Goal: Information Seeking & Learning: Learn about a topic

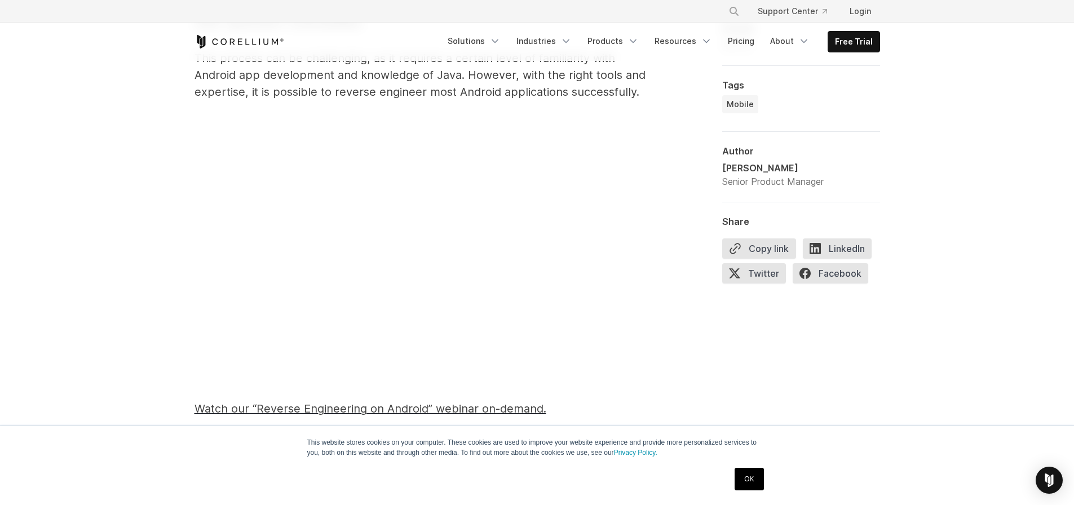
scroll to position [1082, 0]
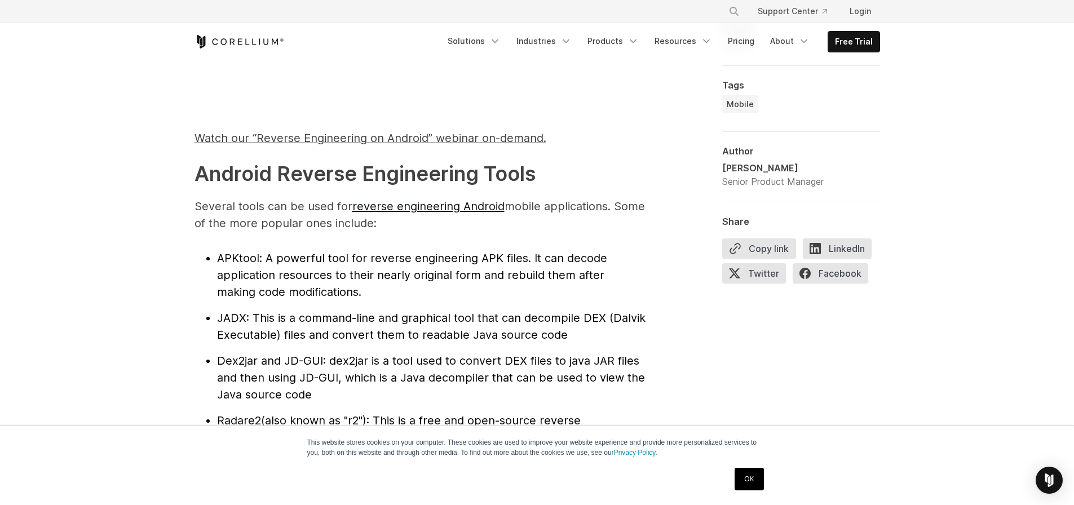
click at [443, 276] on span ": A powerful tool for reverse engineering APK files. It can decode application …" at bounding box center [412, 274] width 390 height 47
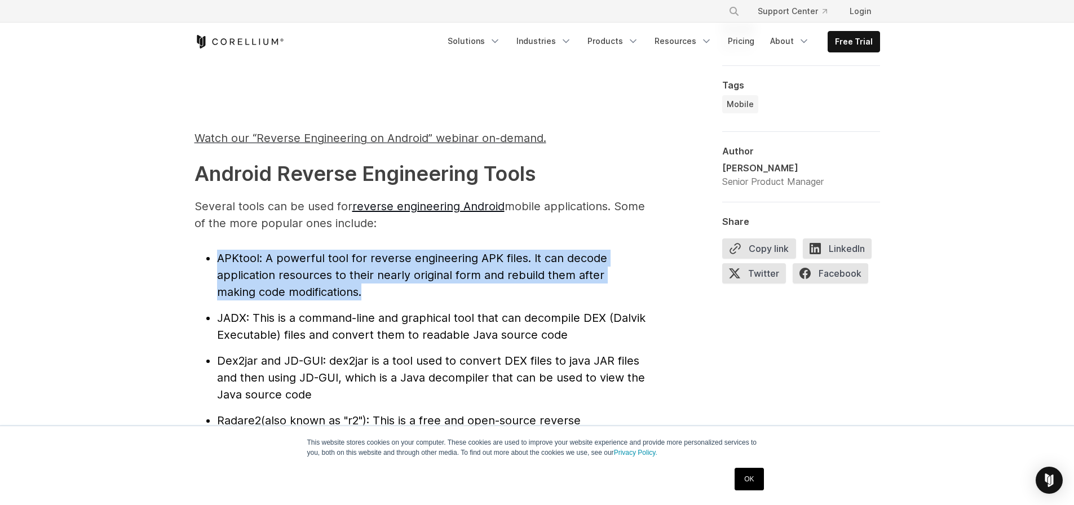
drag, startPoint x: 443, startPoint y: 276, endPoint x: 499, endPoint y: 310, distance: 65.5
click at [446, 276] on span ": A powerful tool for reverse engineering APK files. It can decode application …" at bounding box center [412, 274] width 390 height 47
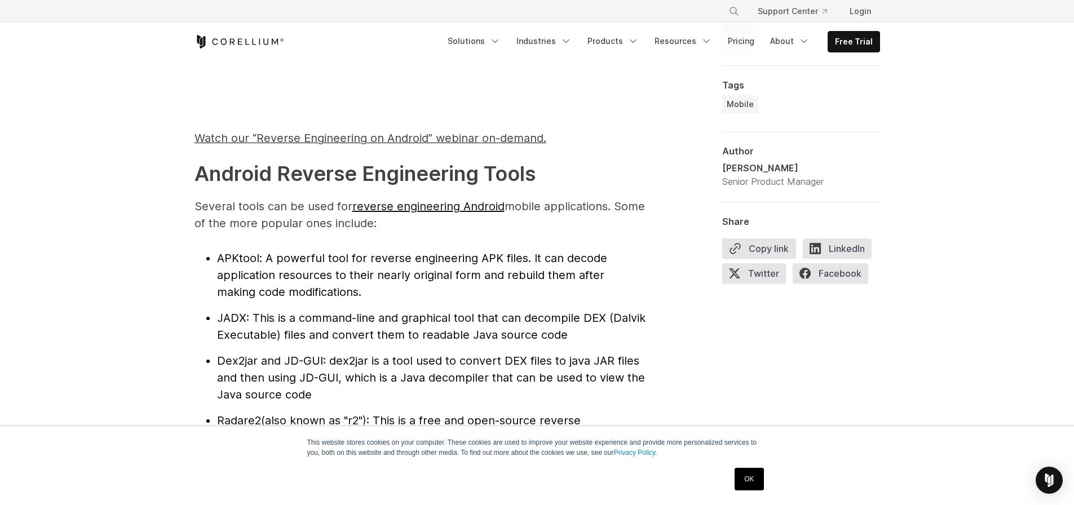
click at [499, 310] on li "JADX : This is a command-line and graphical tool that can decompile DEX (Dalvik…" at bounding box center [431, 326] width 428 height 34
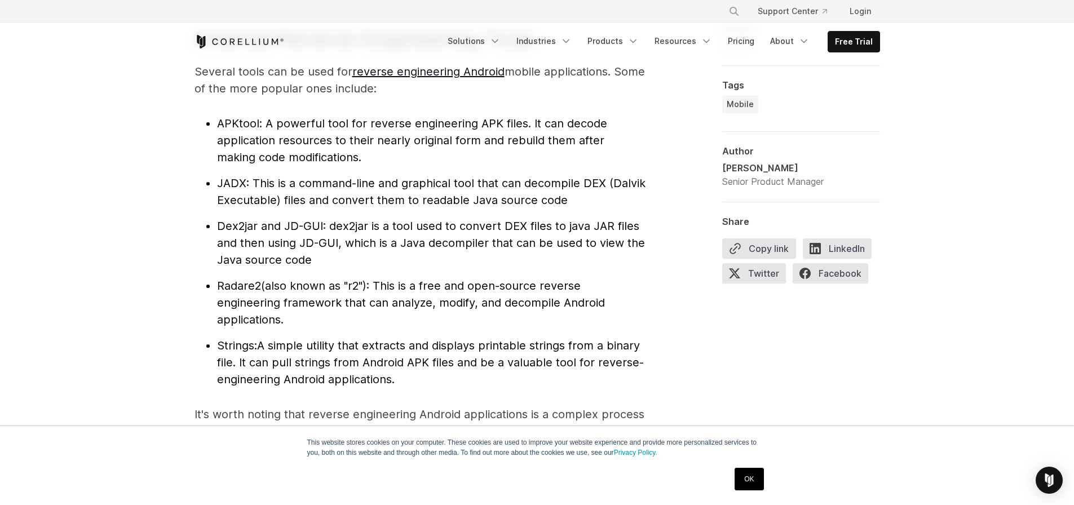
scroll to position [1285, 0]
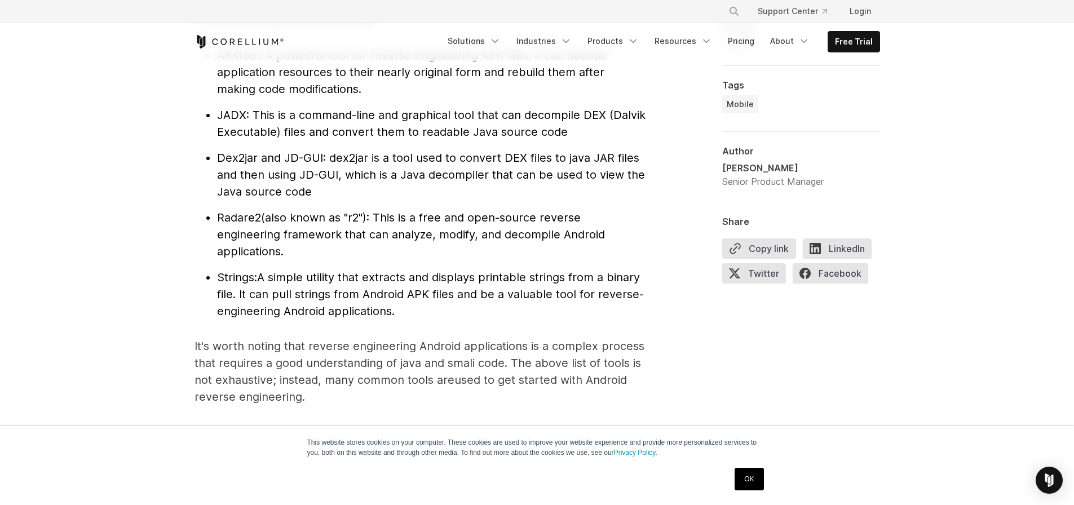
click at [236, 217] on span "Radare2" at bounding box center [239, 218] width 44 height 14
copy span "Radare2"
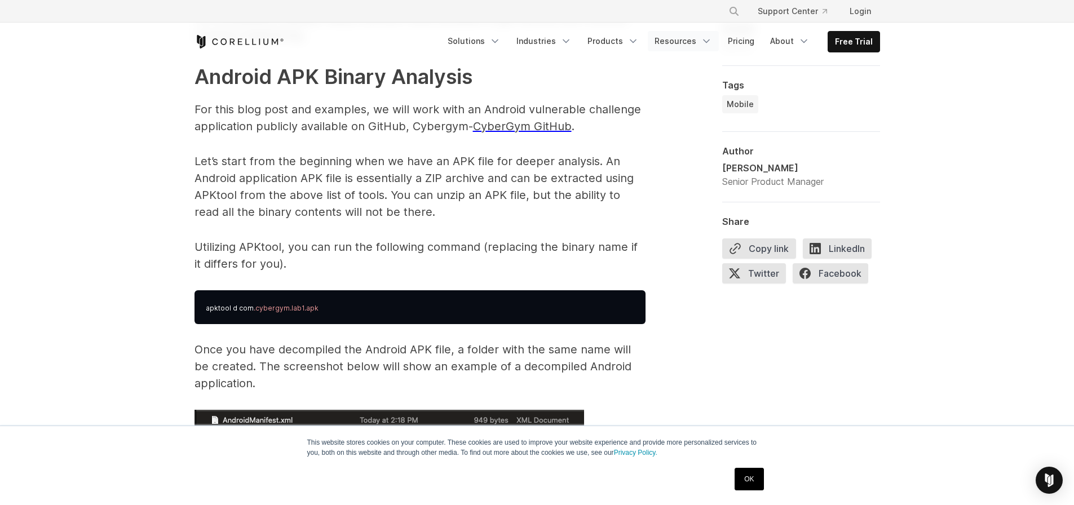
scroll to position [1556, 0]
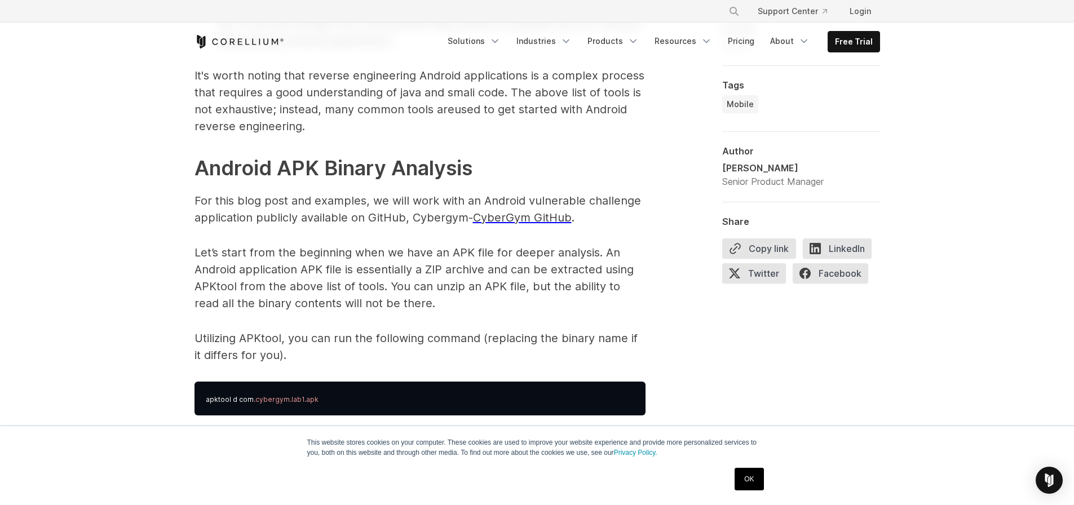
click at [560, 197] on p "For this blog post and examples, we will work with an Android vulnerable challe…" at bounding box center [419, 209] width 451 height 34
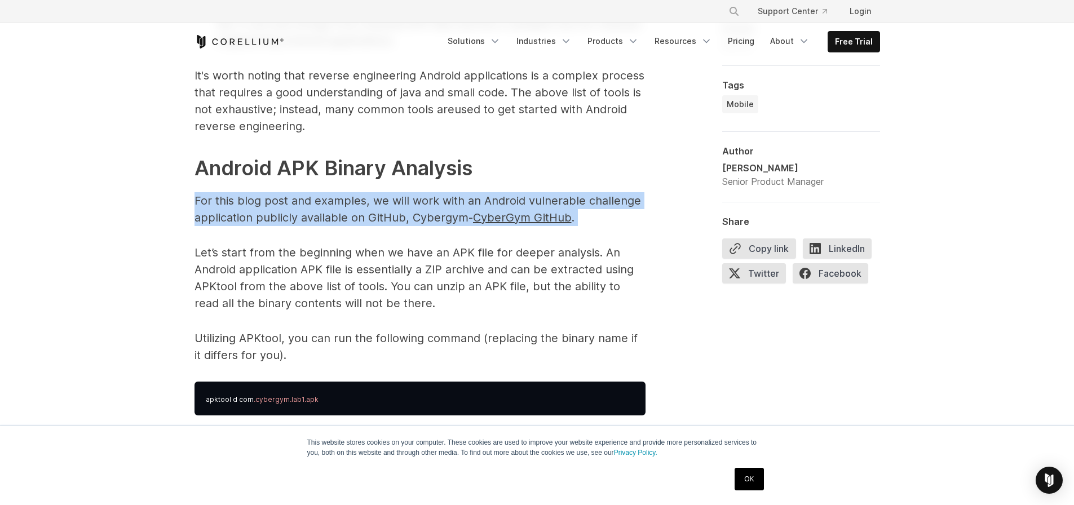
click at [560, 197] on p "For this blog post and examples, we will work with an Android vulnerable challe…" at bounding box center [419, 209] width 451 height 34
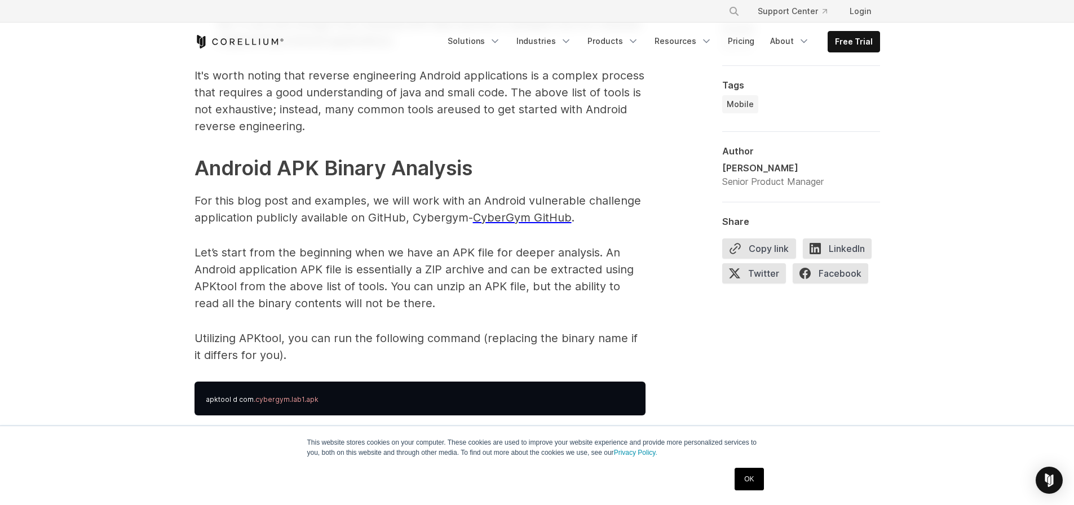
click at [631, 167] on h2 "Android APK Binary Analysis" at bounding box center [419, 168] width 451 height 30
drag, startPoint x: 631, startPoint y: 167, endPoint x: 610, endPoint y: 150, distance: 27.3
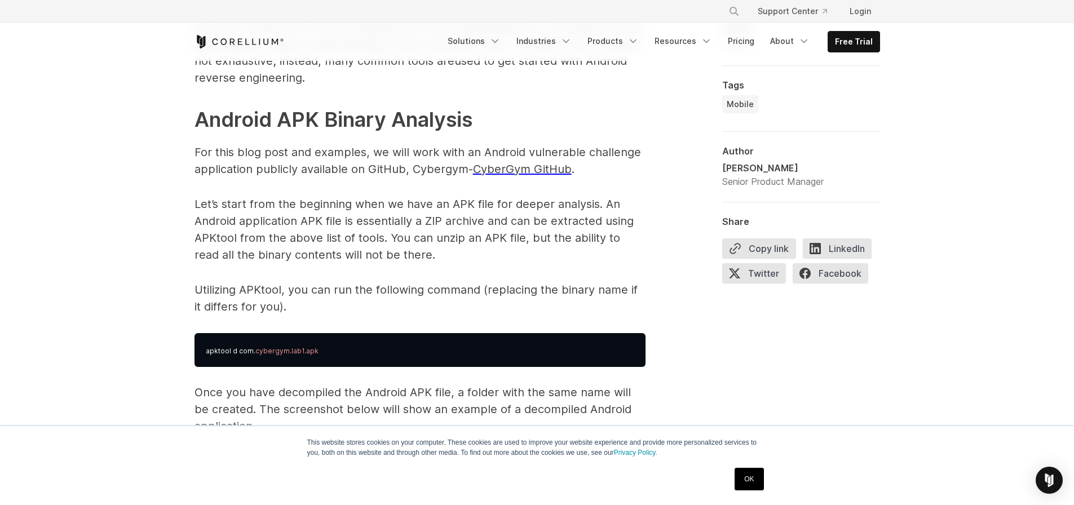
scroll to position [1691, 0]
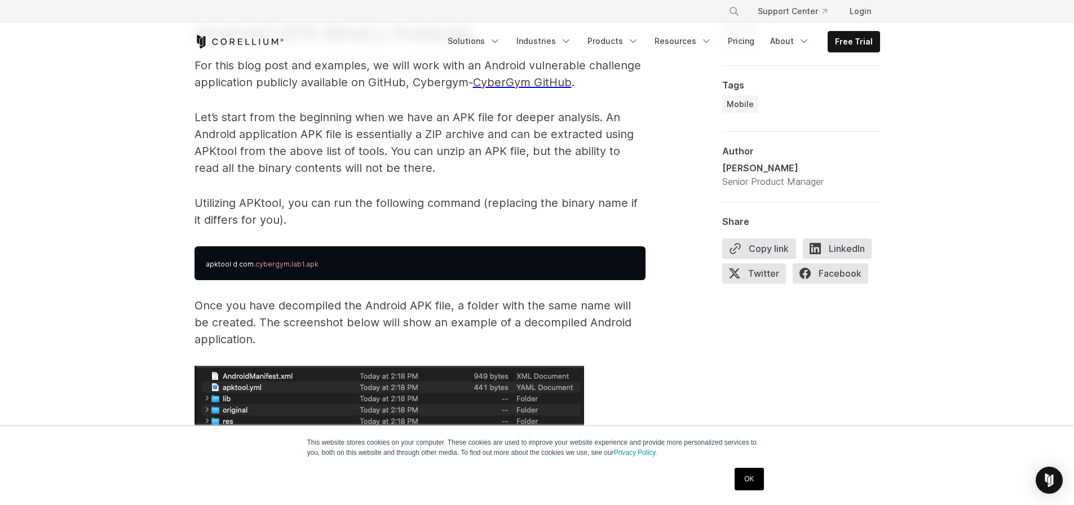
click at [303, 207] on p "Utilizing APKtool, you can run the following command (replacing the binary name…" at bounding box center [419, 211] width 451 height 34
drag, startPoint x: 303, startPoint y: 207, endPoint x: 287, endPoint y: 206, distance: 15.3
click at [287, 206] on p "Utilizing APKtool, you can run the following command (replacing the binary name…" at bounding box center [419, 211] width 451 height 34
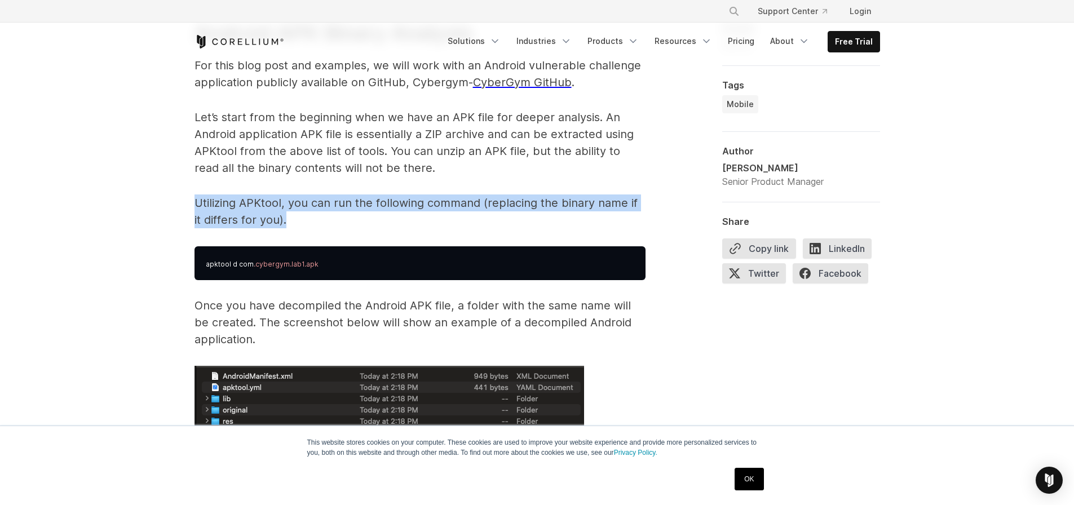
click at [287, 206] on p "Utilizing APKtool, you can run the following command (replacing the binary name…" at bounding box center [419, 211] width 451 height 34
click at [286, 207] on p "Utilizing APKtool, you can run the following command (replacing the binary name…" at bounding box center [419, 211] width 451 height 34
click at [289, 203] on p "Utilizing APKtool, you can run the following command (replacing the binary name…" at bounding box center [419, 211] width 451 height 34
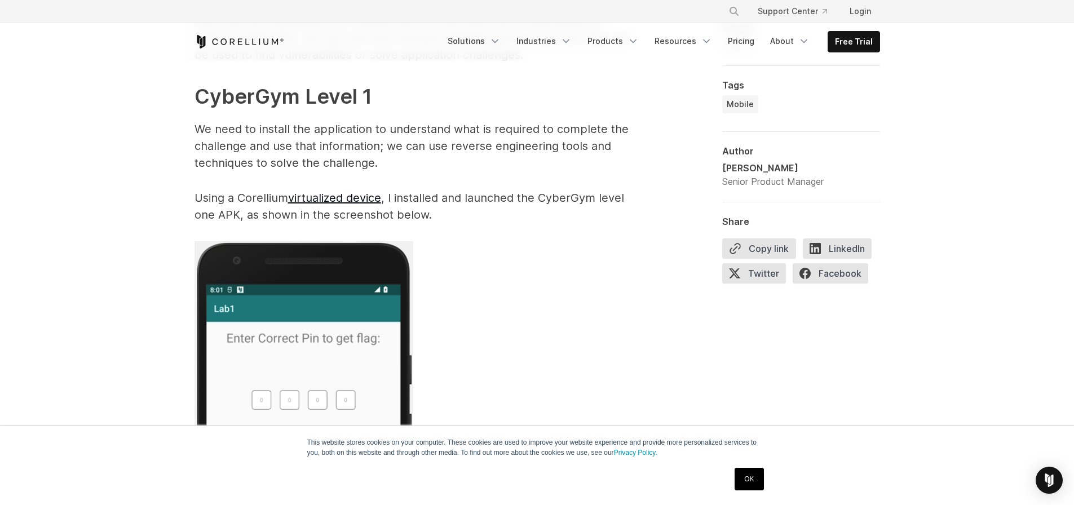
scroll to position [2232, 0]
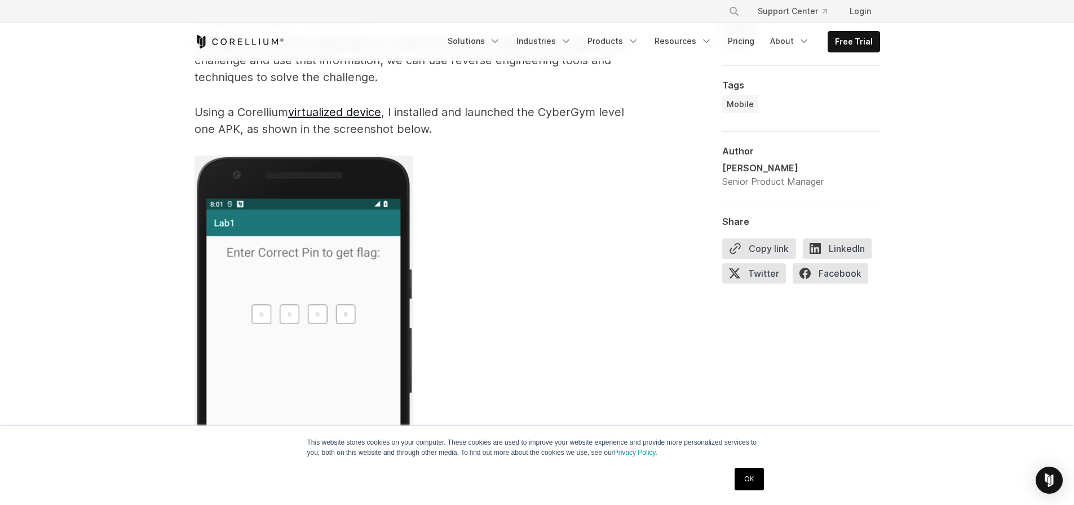
click at [519, 179] on p at bounding box center [419, 376] width 451 height 441
drag, startPoint x: 500, startPoint y: 135, endPoint x: 487, endPoint y: 121, distance: 19.9
click at [491, 129] on p "Using a Corellium virtualized device , I installed and launched the CyberGym le…" at bounding box center [419, 121] width 451 height 34
click at [487, 117] on p "Using a Corellium virtualized device , I installed and launched the CyberGym le…" at bounding box center [419, 121] width 451 height 34
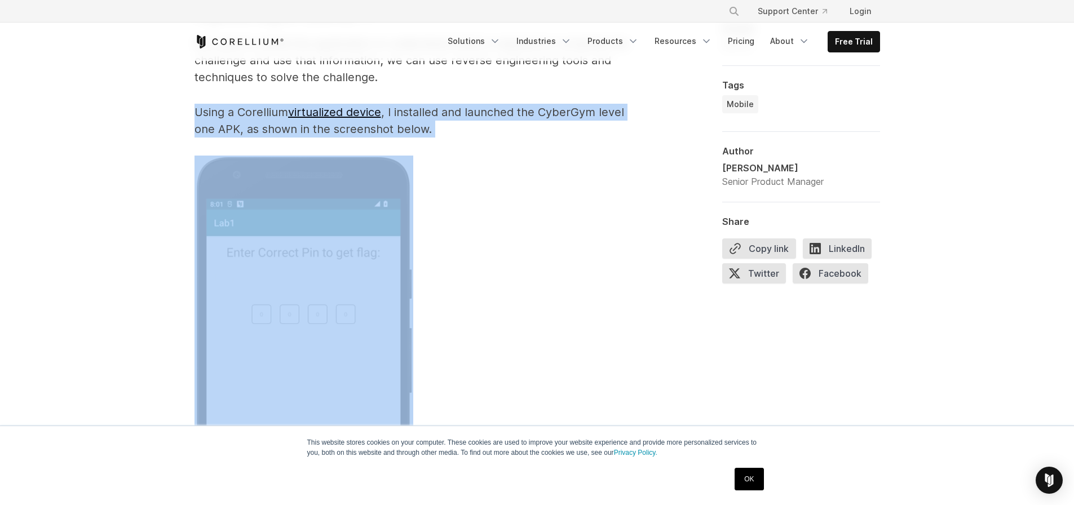
click at [487, 117] on p "Using a Corellium virtualized device , I installed and launched the CyberGym le…" at bounding box center [419, 121] width 451 height 34
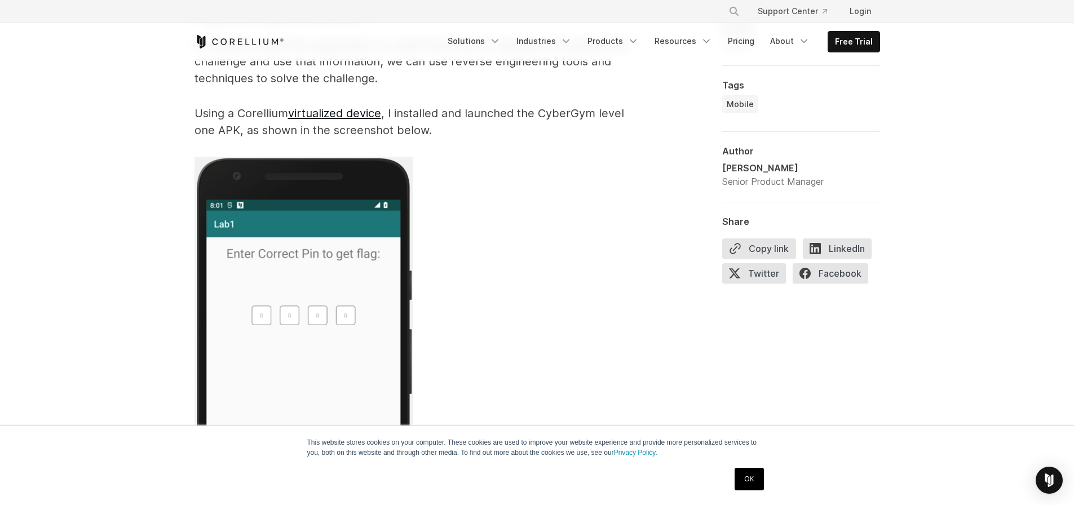
scroll to position [2164, 0]
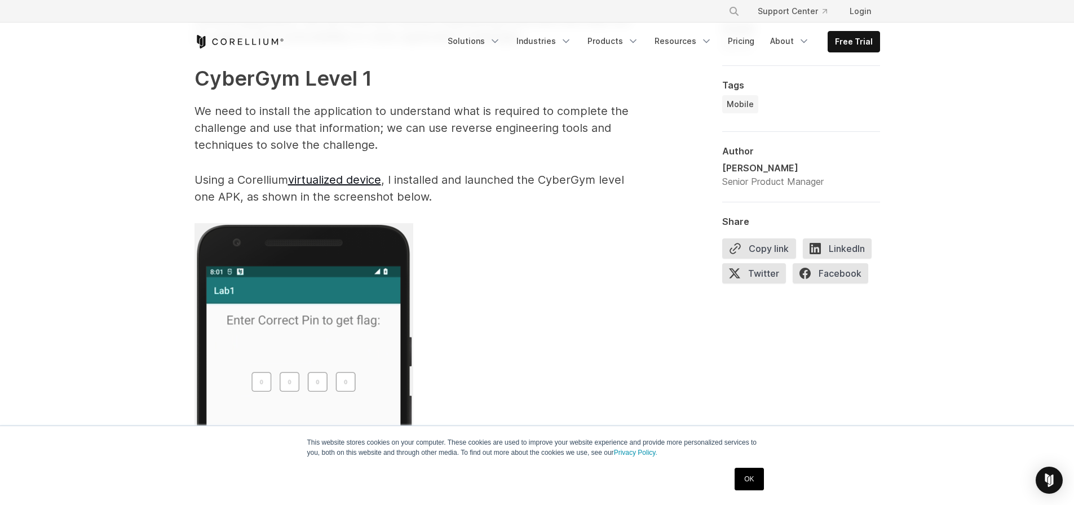
click at [497, 75] on h2 "CyberGym Level 1" at bounding box center [419, 78] width 451 height 30
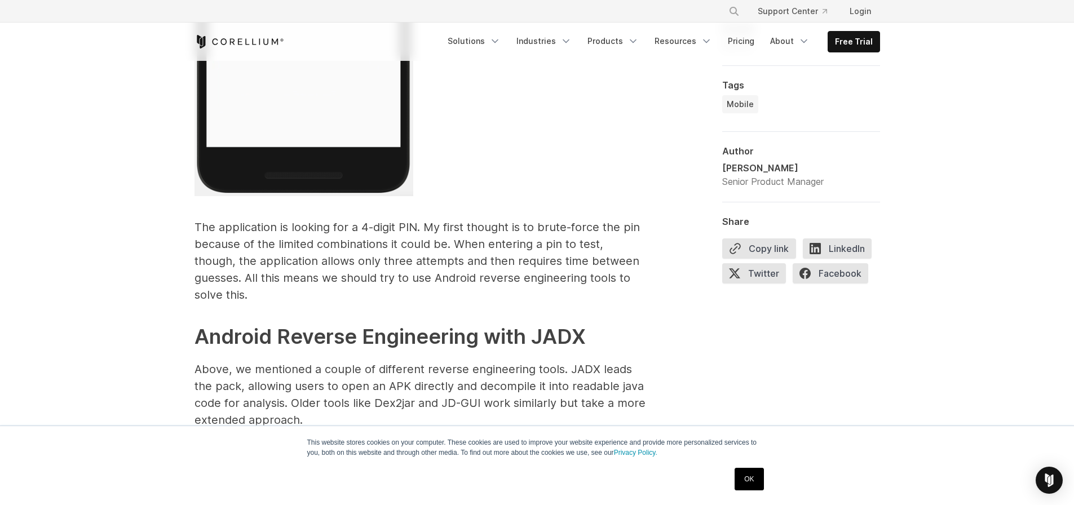
scroll to position [2638, 0]
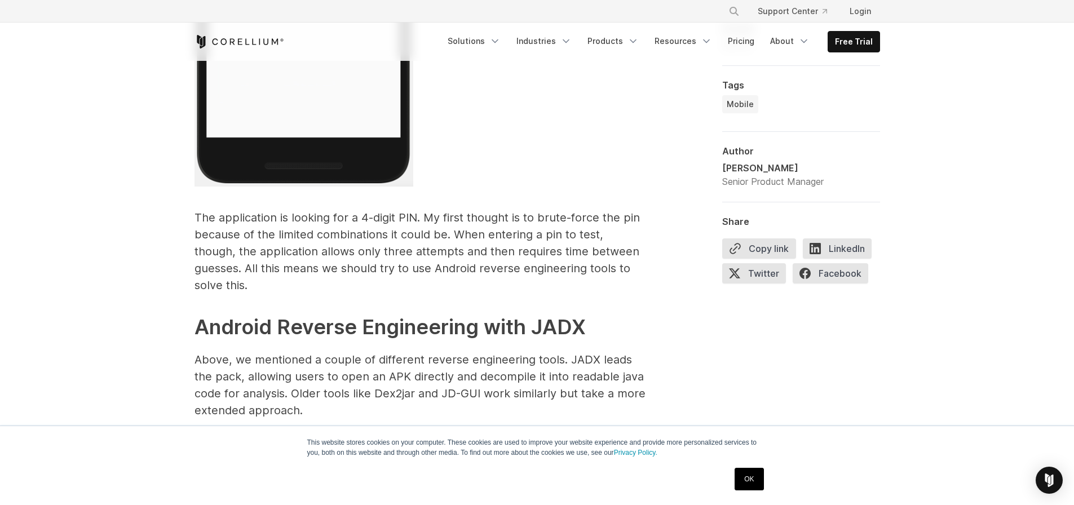
click at [333, 216] on p "The application is looking for a 4-digit PIN. My first thought is to brute-forc…" at bounding box center [419, 251] width 451 height 85
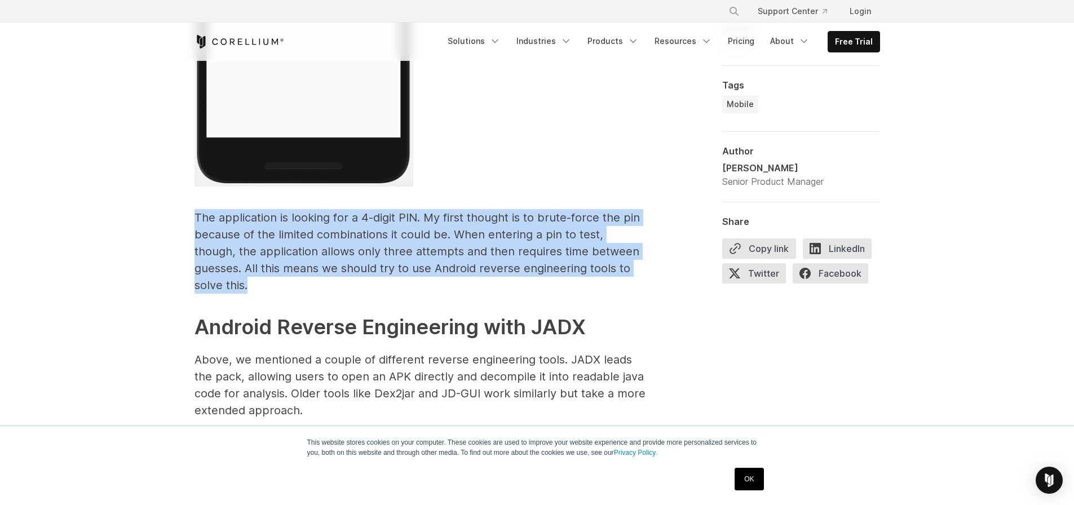
click at [333, 216] on p "The application is looking for a 4-digit PIN. My first thought is to brute-forc…" at bounding box center [419, 251] width 451 height 85
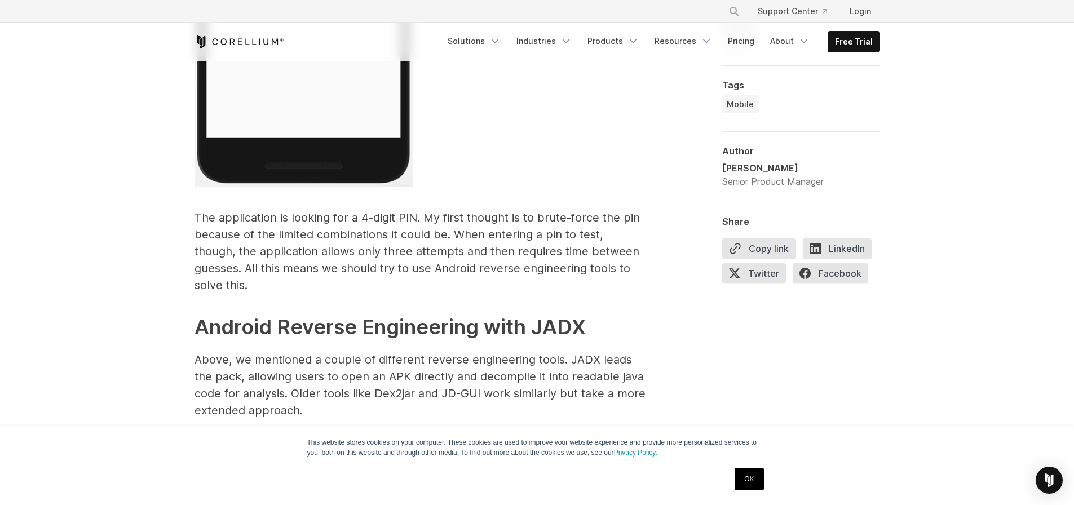
click at [530, 212] on p "The application is looking for a 4-digit PIN. My first thought is to brute-forc…" at bounding box center [419, 251] width 451 height 85
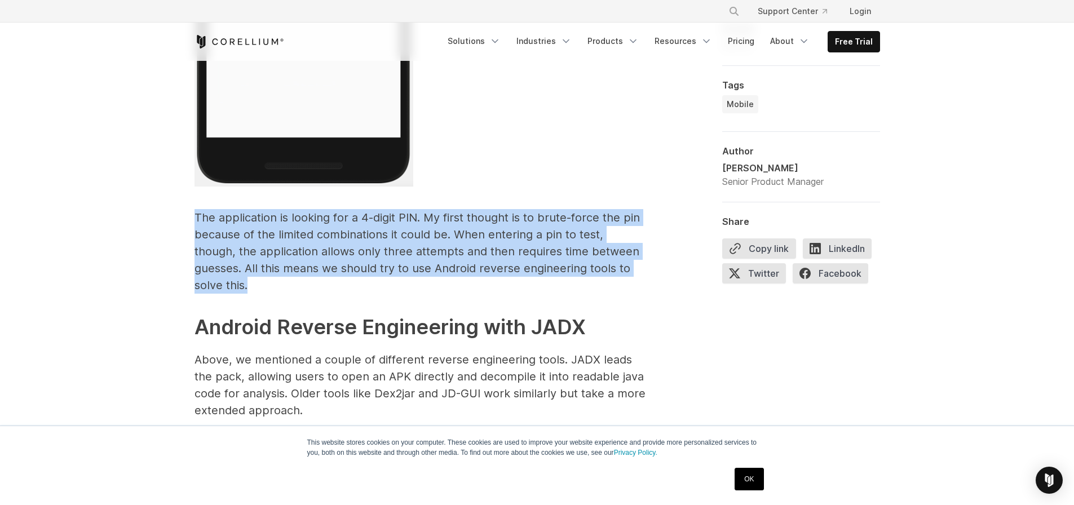
click at [530, 212] on p "The application is looking for a 4-digit PIN. My first thought is to brute-forc…" at bounding box center [419, 251] width 451 height 85
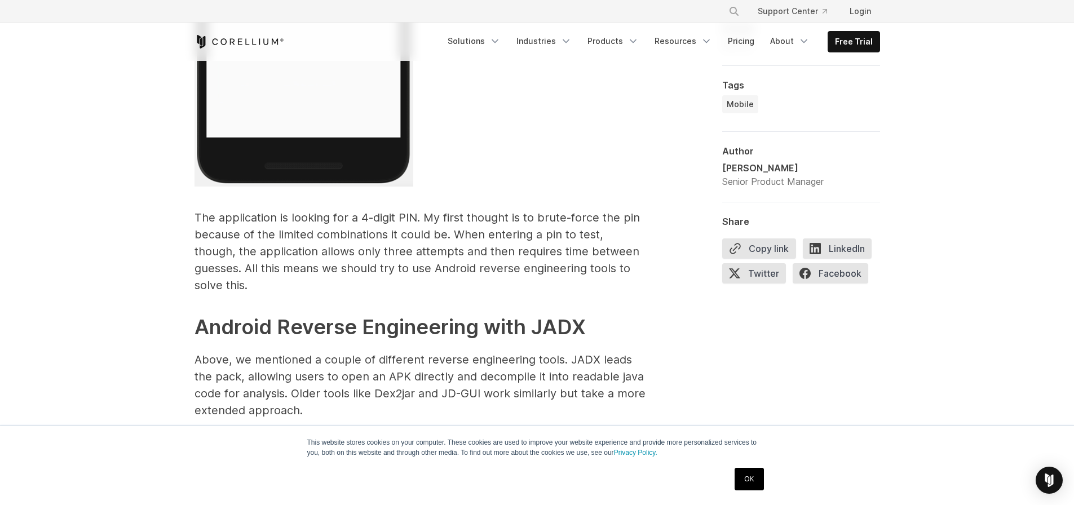
drag, startPoint x: 530, startPoint y: 212, endPoint x: 479, endPoint y: 203, distance: 52.1
click at [250, 238] on p "The application is looking for a 4-digit PIN. My first thought is to brute-forc…" at bounding box center [419, 251] width 451 height 85
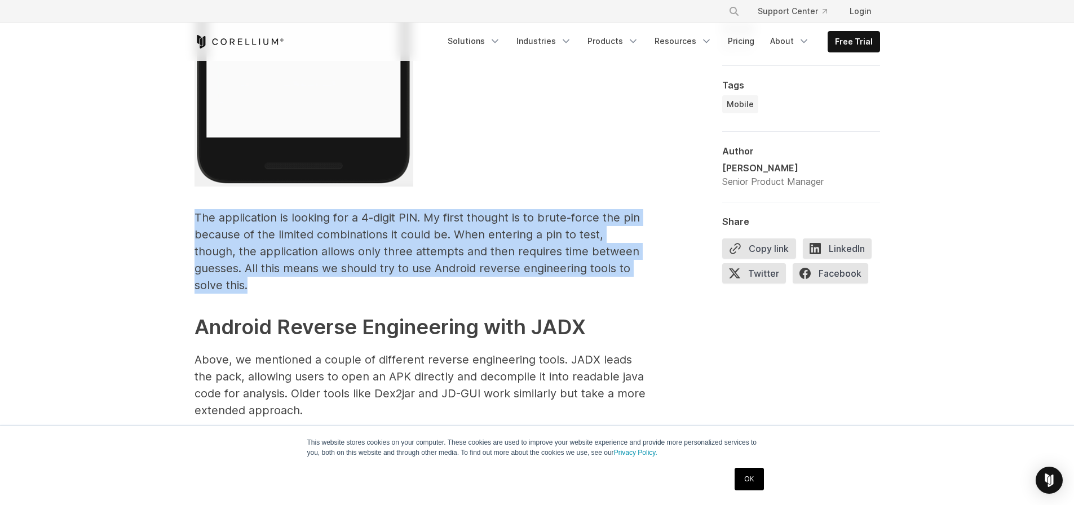
click at [250, 238] on p "The application is looking for a 4-digit PIN. My first thought is to brute-forc…" at bounding box center [419, 251] width 451 height 85
click at [210, 247] on p "The application is looking for a 4-digit PIN. My first thought is to brute-forc…" at bounding box center [419, 251] width 451 height 85
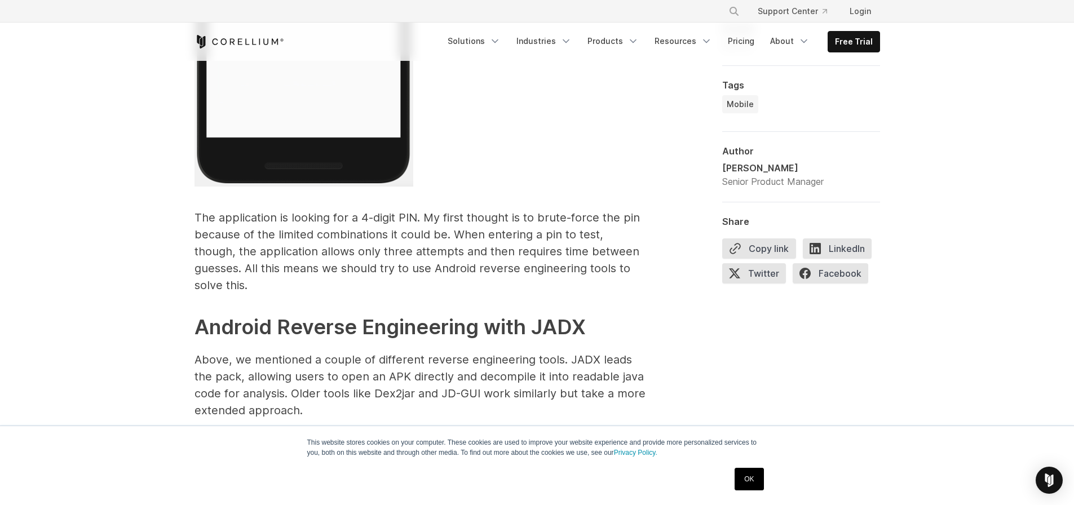
click at [463, 215] on p "The application is looking for a 4-digit PIN. My first thought is to brute-forc…" at bounding box center [419, 251] width 451 height 85
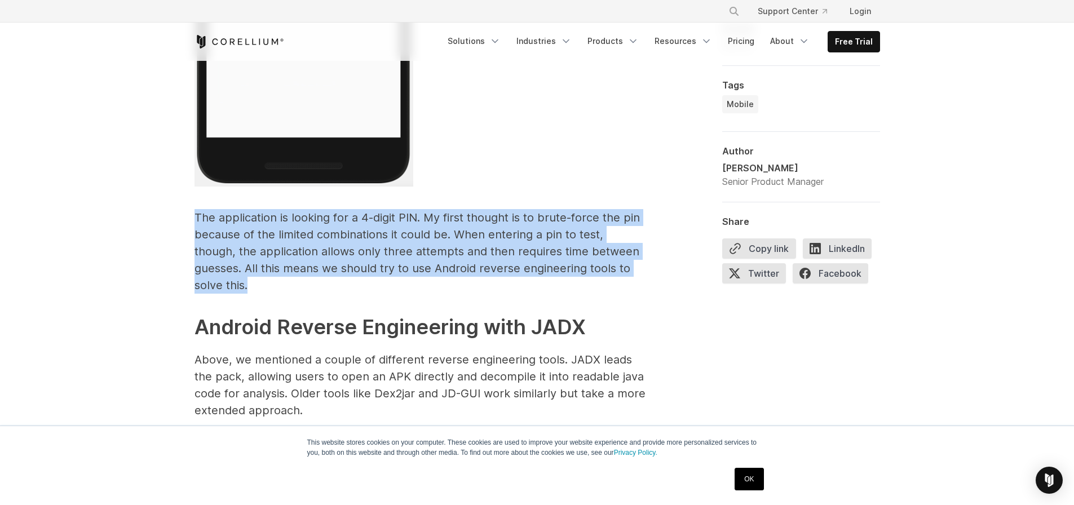
click at [463, 215] on p "The application is looking for a 4-digit PIN. My first thought is to brute-forc…" at bounding box center [419, 251] width 451 height 85
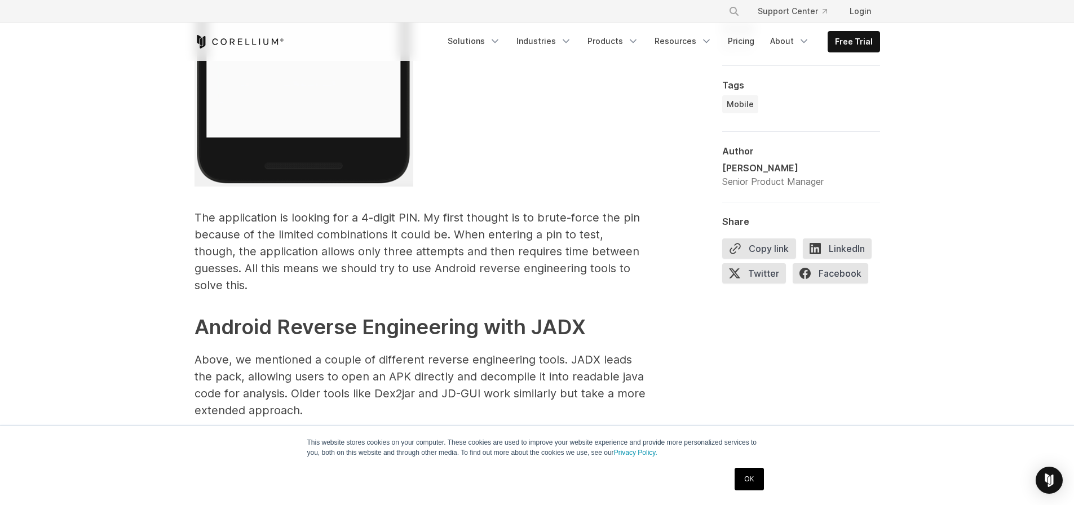
click at [238, 238] on p "The application is looking for a 4-digit PIN. My first thought is to brute-forc…" at bounding box center [419, 251] width 451 height 85
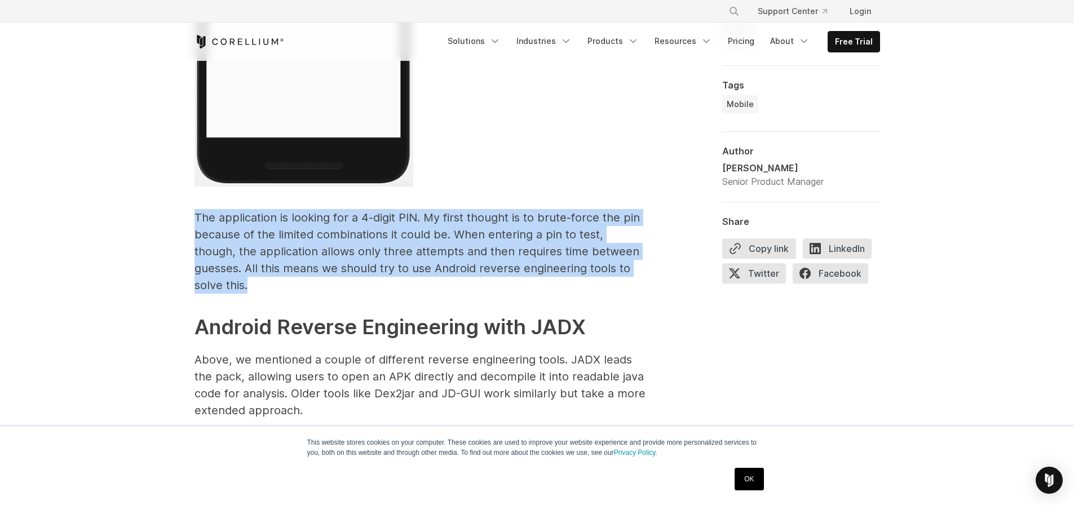
click at [238, 238] on p "The application is looking for a 4-digit PIN. My first thought is to brute-forc…" at bounding box center [419, 251] width 451 height 85
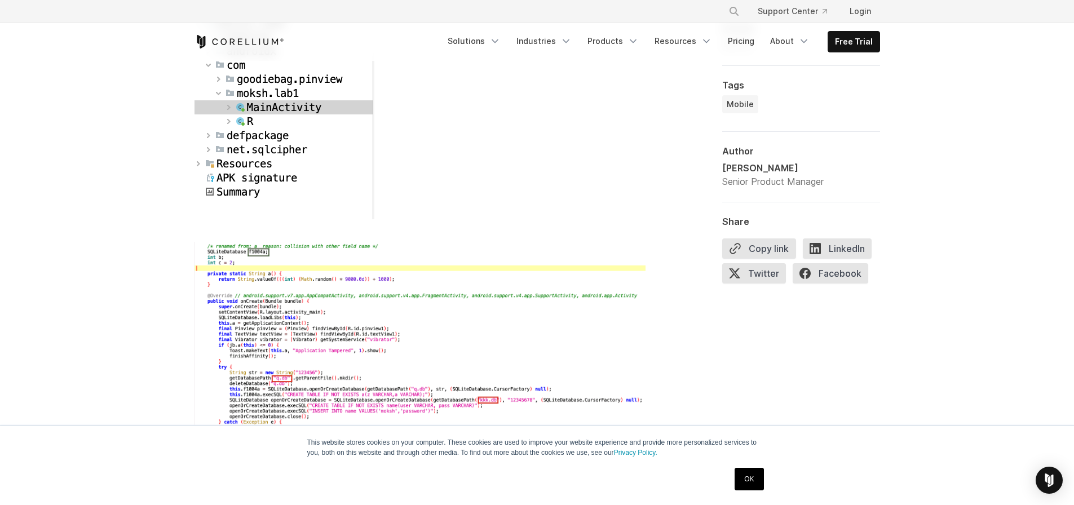
scroll to position [3585, 0]
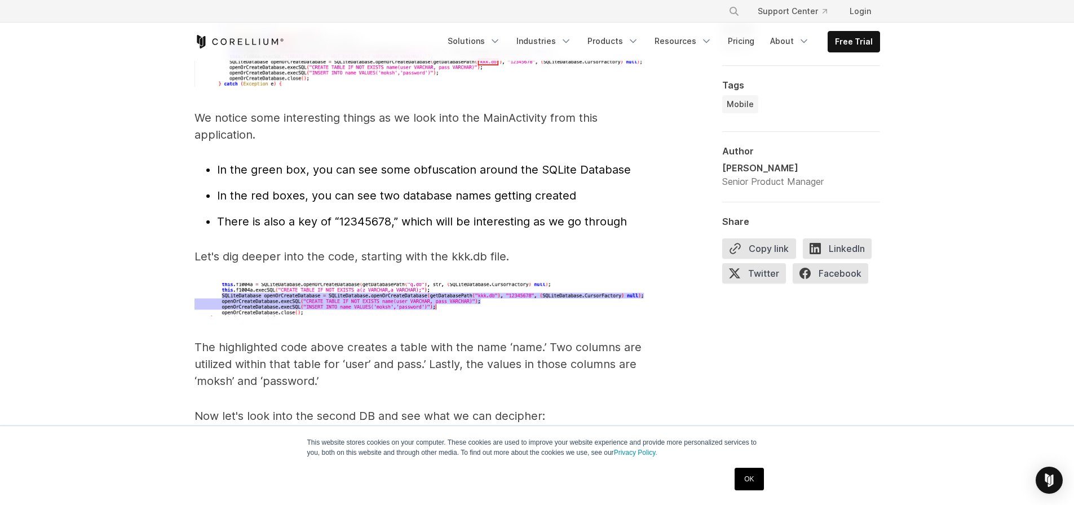
click at [296, 163] on span "In the green box, you can see some obfuscation around the SQLite Database" at bounding box center [424, 170] width 414 height 14
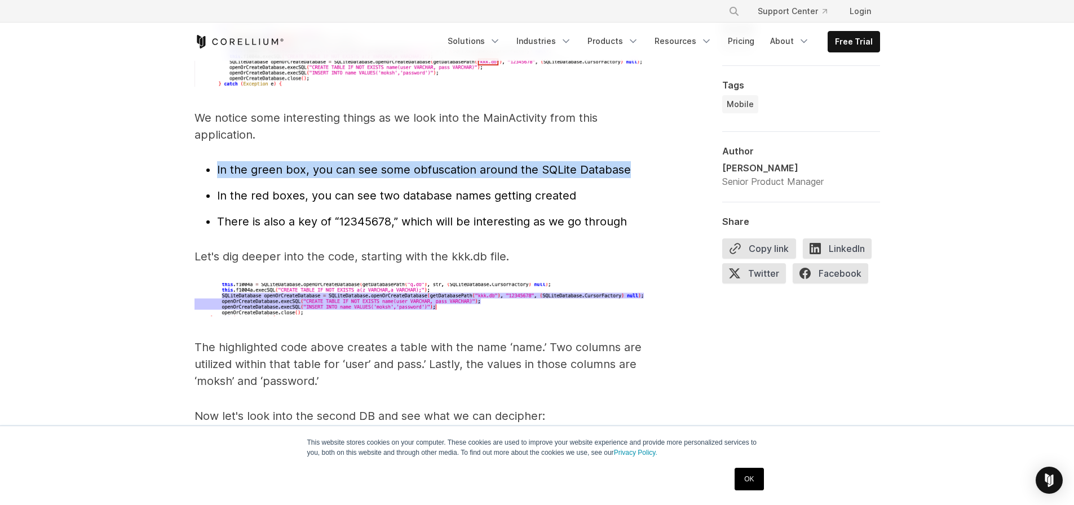
click at [296, 163] on span "In the green box, you can see some obfuscation around the SQLite Database" at bounding box center [424, 170] width 414 height 14
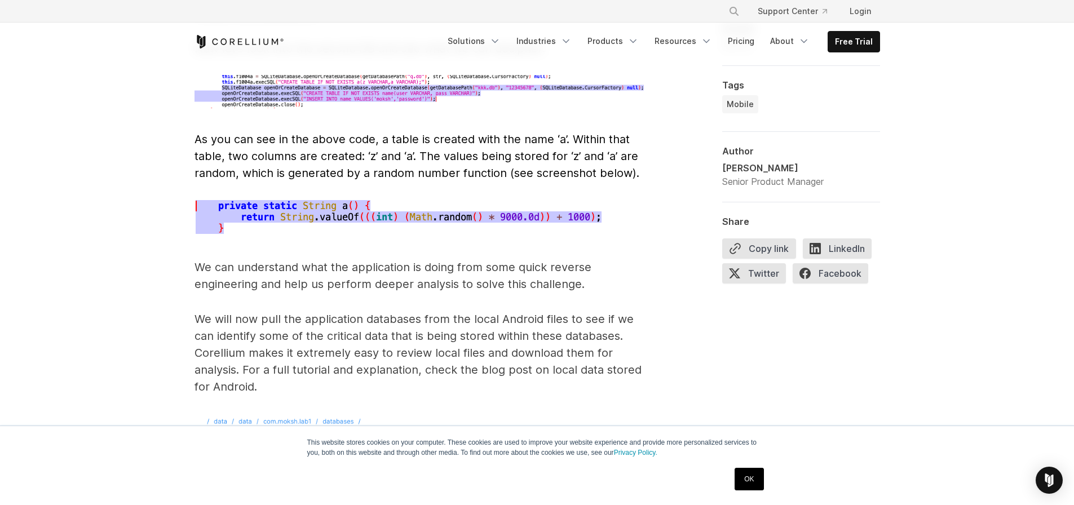
scroll to position [4126, 0]
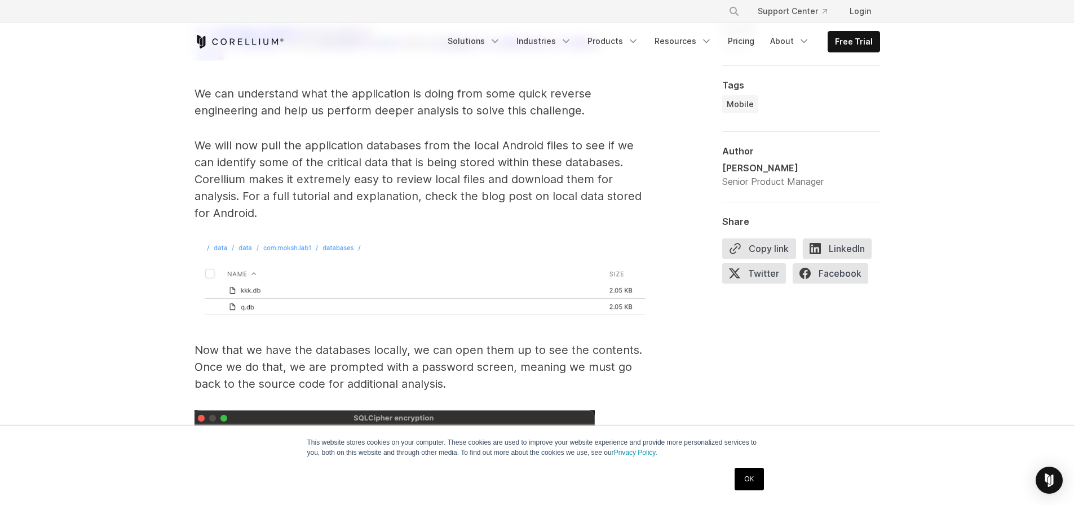
click at [284, 342] on p "Now that we have the databases locally, we can open them up to see the contents…" at bounding box center [419, 367] width 451 height 51
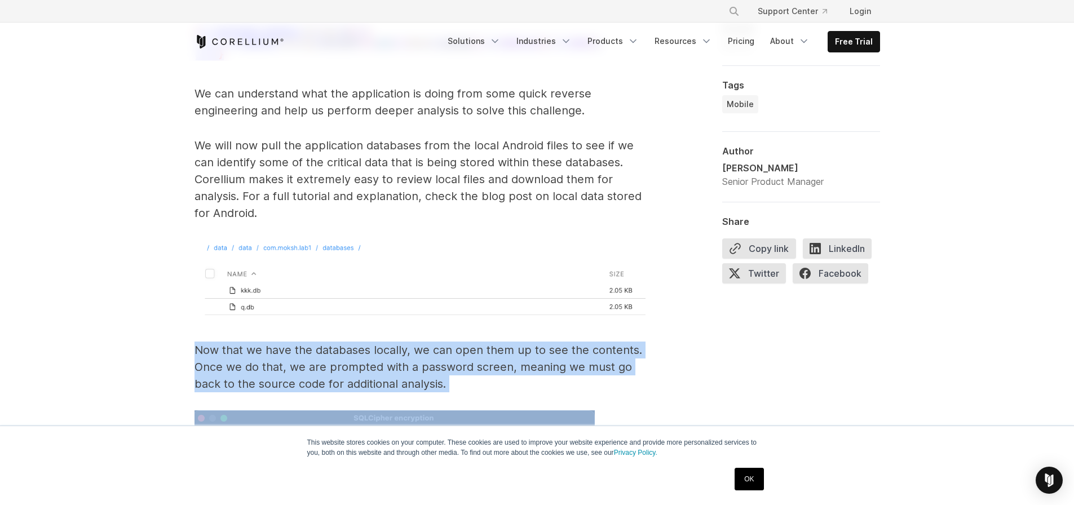
click at [284, 342] on p "Now that we have the databases locally, we can open them up to see the contents…" at bounding box center [419, 367] width 451 height 51
click at [383, 353] on p "Now that we have the databases locally, we can open them up to see the contents…" at bounding box center [419, 367] width 451 height 51
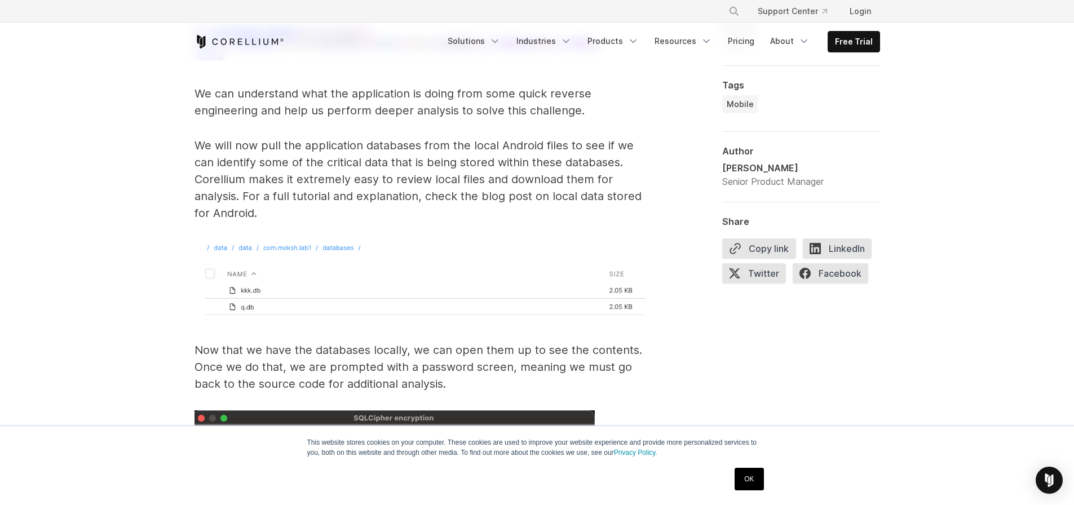
click at [564, 342] on p "Now that we have the databases locally, we can open them up to see the contents…" at bounding box center [419, 367] width 451 height 51
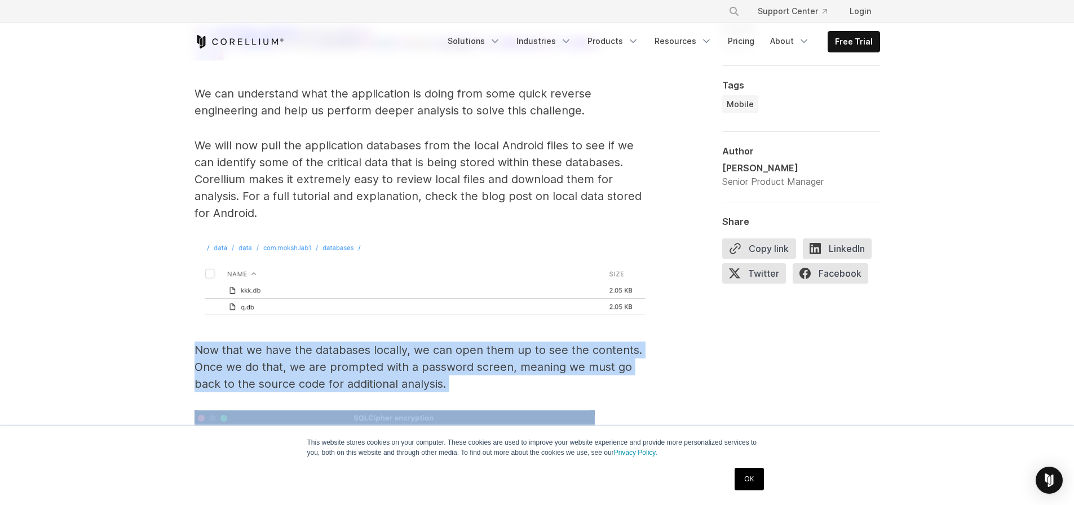
click at [564, 342] on p "Now that we have the databases locally, we can open them up to see the contents…" at bounding box center [419, 367] width 451 height 51
click at [643, 370] on p "Now that we have the databases locally, we can open them up to see the contents…" at bounding box center [419, 367] width 451 height 51
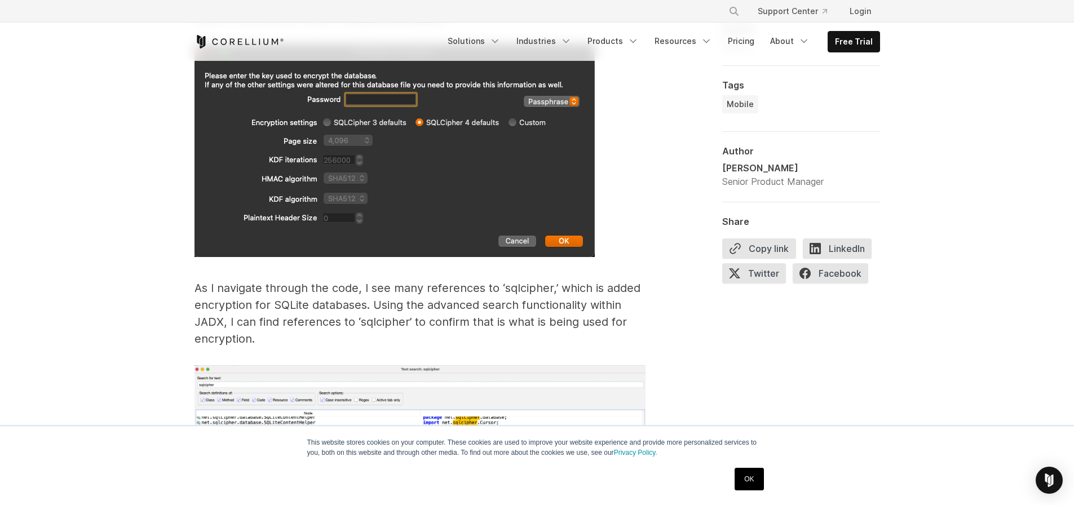
scroll to position [4667, 0]
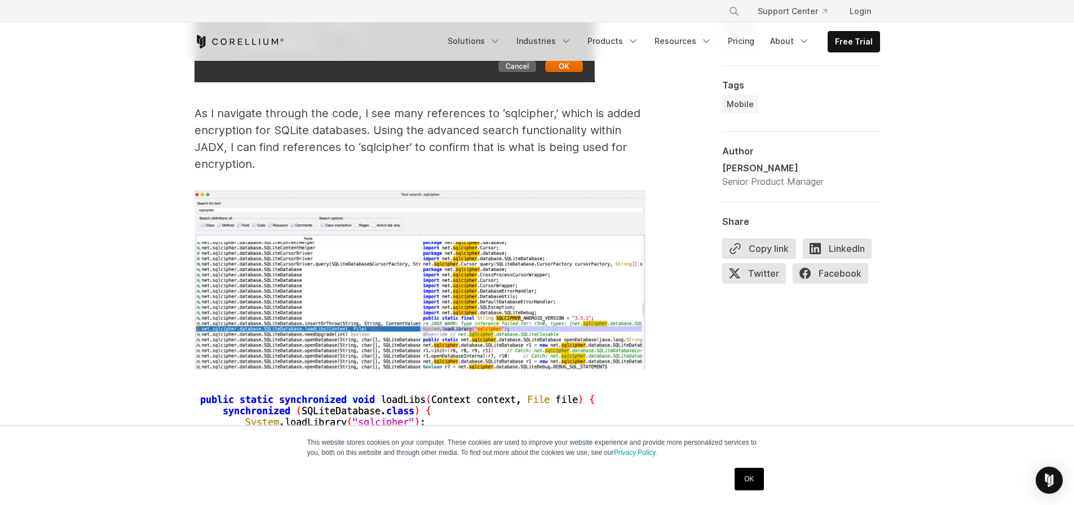
click at [250, 110] on p "As I navigate through the code, I see many references to ‘sqlcipher,’ which is …" at bounding box center [419, 139] width 451 height 68
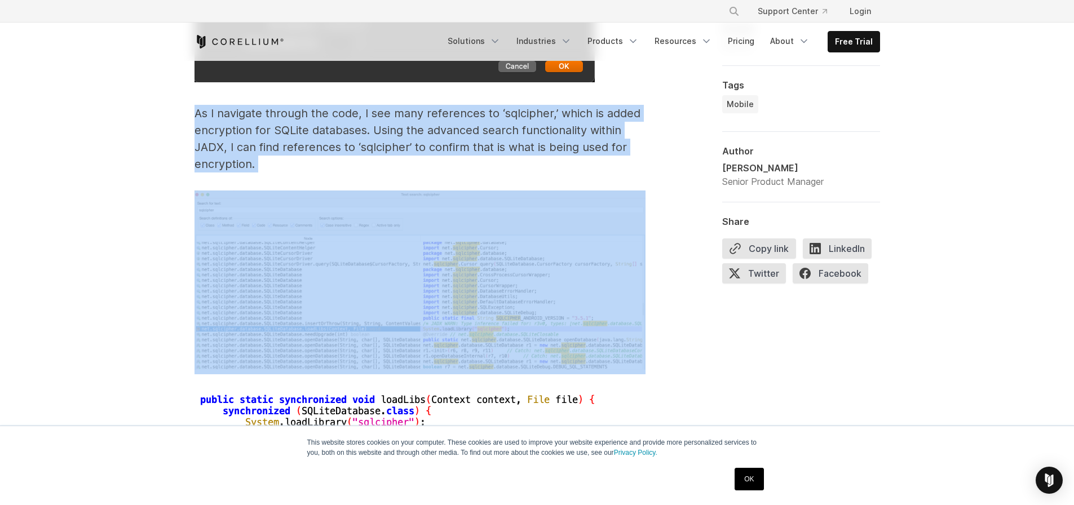
click at [250, 110] on p "As I navigate through the code, I see many references to ‘sqlcipher,’ which is …" at bounding box center [419, 139] width 451 height 68
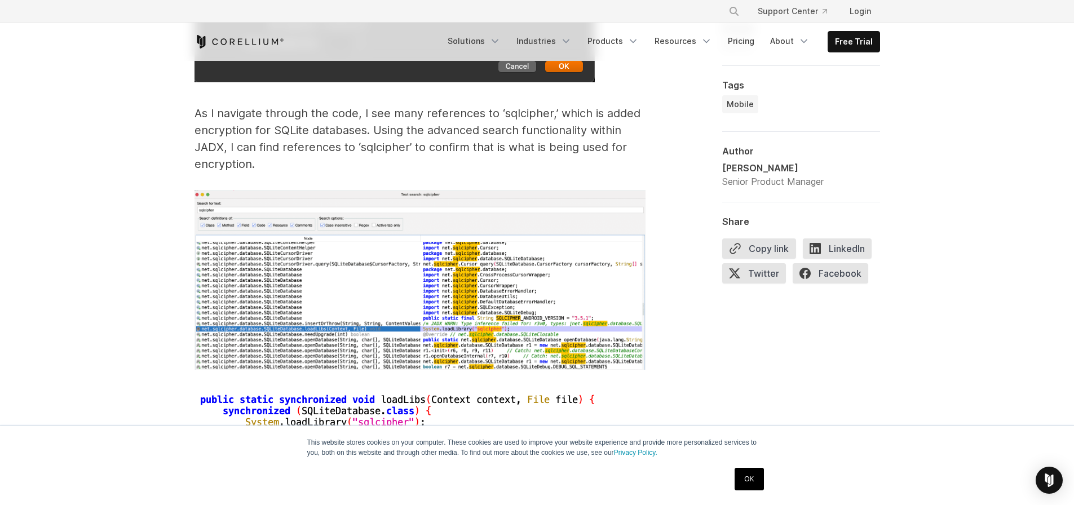
drag, startPoint x: 243, startPoint y: 104, endPoint x: 209, endPoint y: 86, distance: 38.8
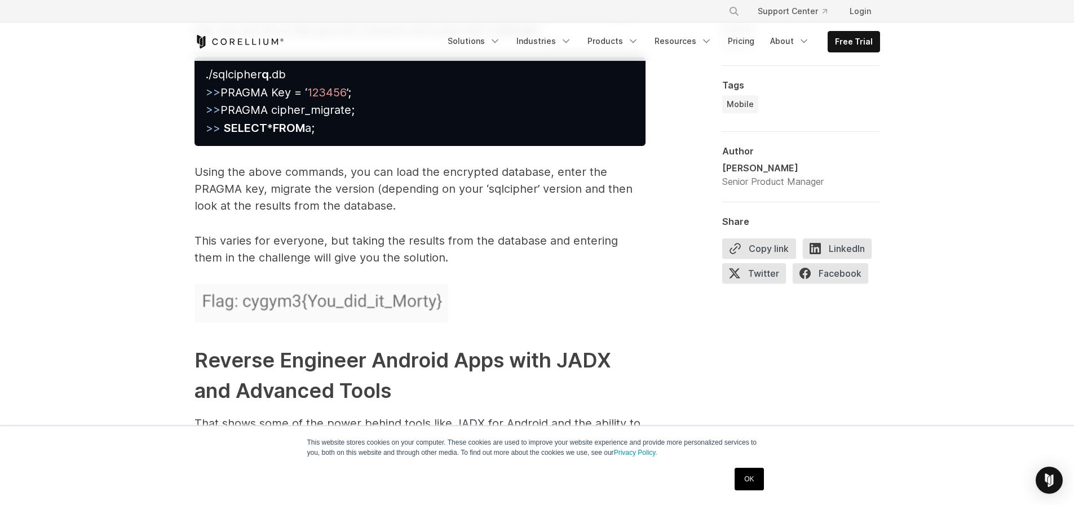
scroll to position [5411, 0]
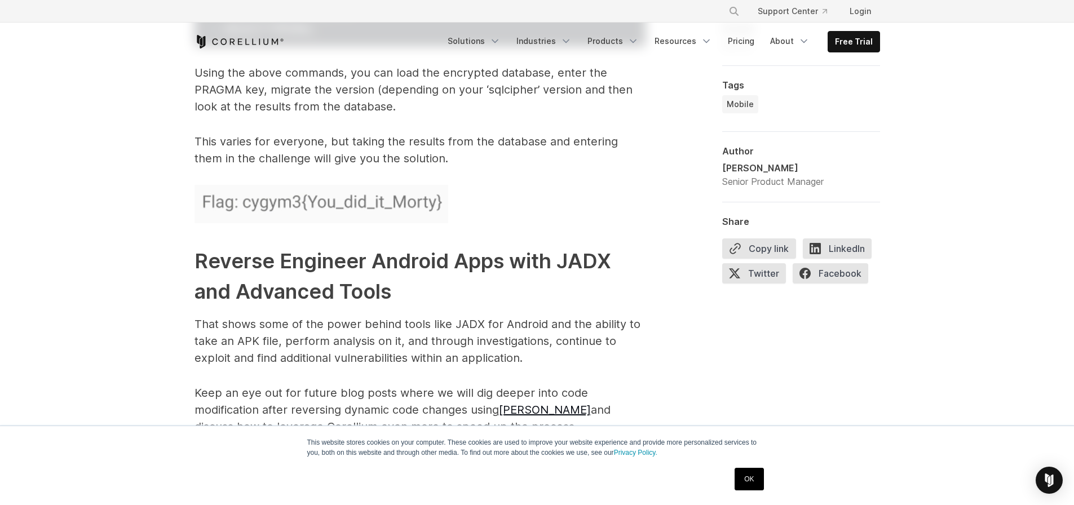
click at [310, 249] on strong "Reverse Engineer Android Apps with JADX and Advanced Tools" at bounding box center [402, 276] width 417 height 55
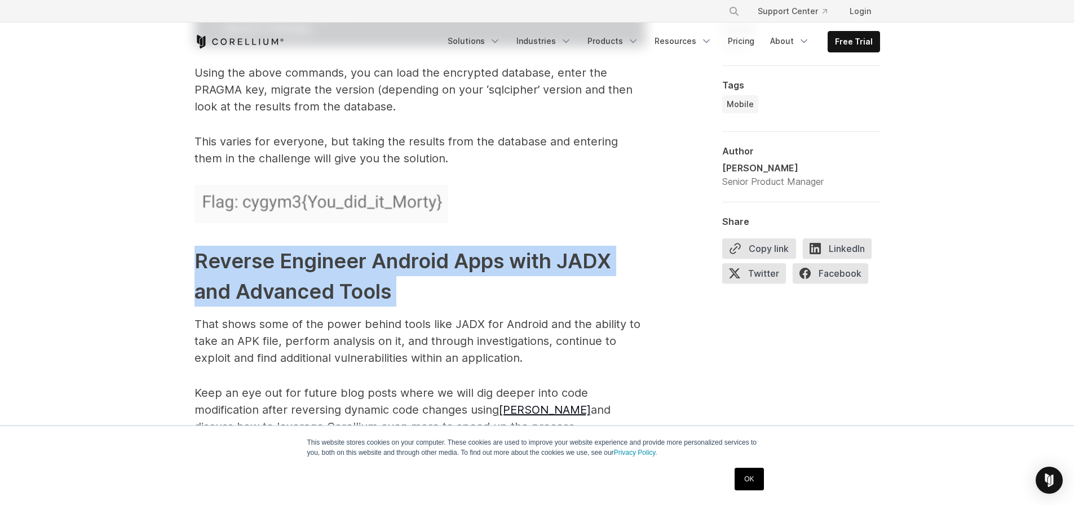
click at [310, 249] on strong "Reverse Engineer Android Apps with JADX and Advanced Tools" at bounding box center [402, 276] width 417 height 55
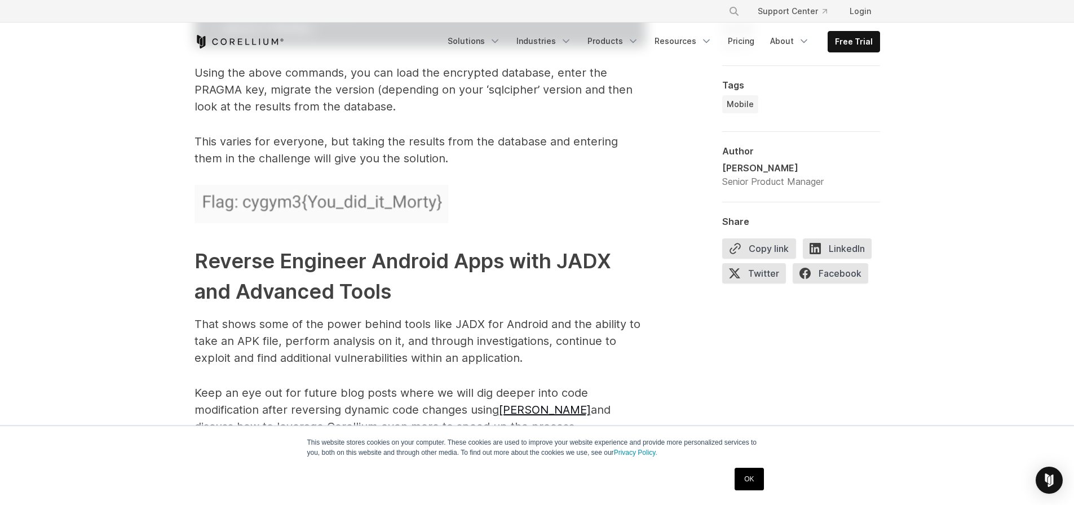
drag, startPoint x: 218, startPoint y: 263, endPoint x: 163, endPoint y: 265, distance: 54.7
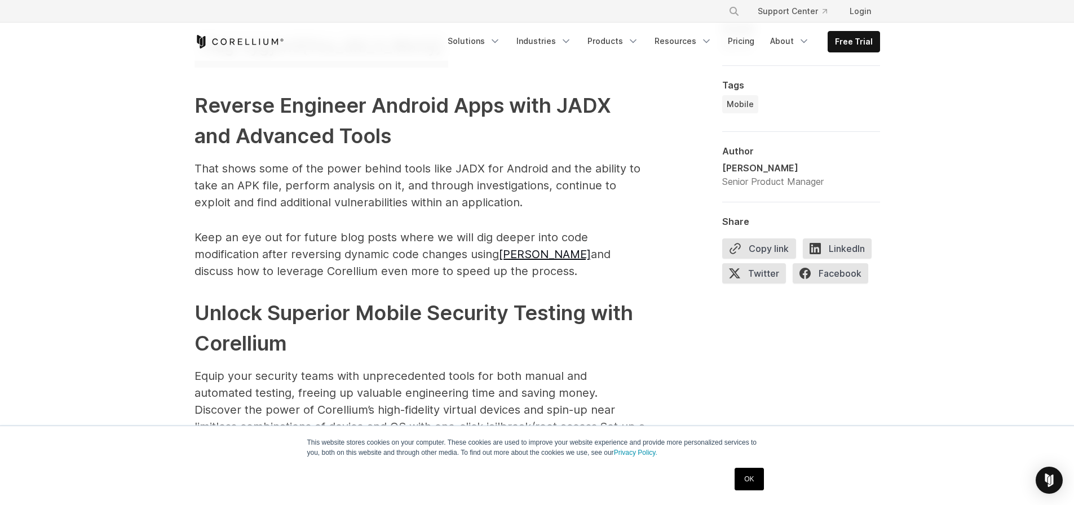
scroll to position [5681, 0]
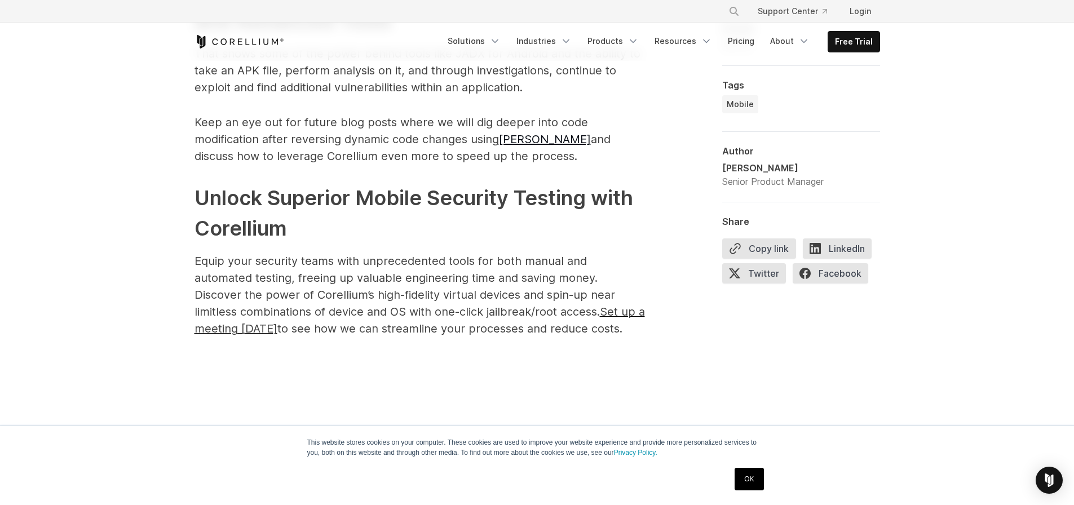
click at [323, 185] on h2 "Unlock Superior Mobile Security Testing with Corellium" at bounding box center [419, 213] width 451 height 61
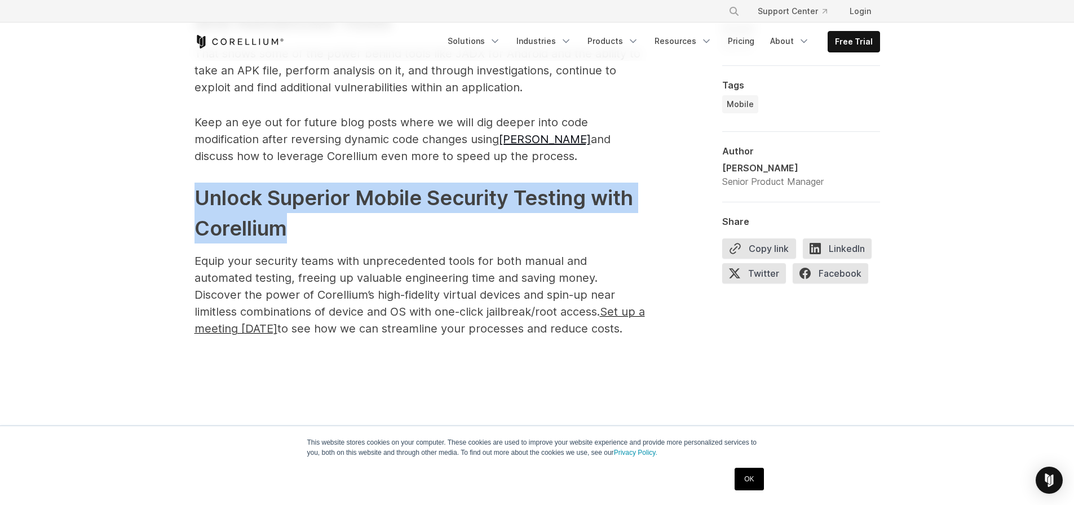
click at [323, 185] on h2 "Unlock Superior Mobile Security Testing with Corellium" at bounding box center [419, 213] width 451 height 61
click at [315, 207] on h2 "Unlock Superior Mobile Security Testing with Corellium" at bounding box center [419, 213] width 451 height 61
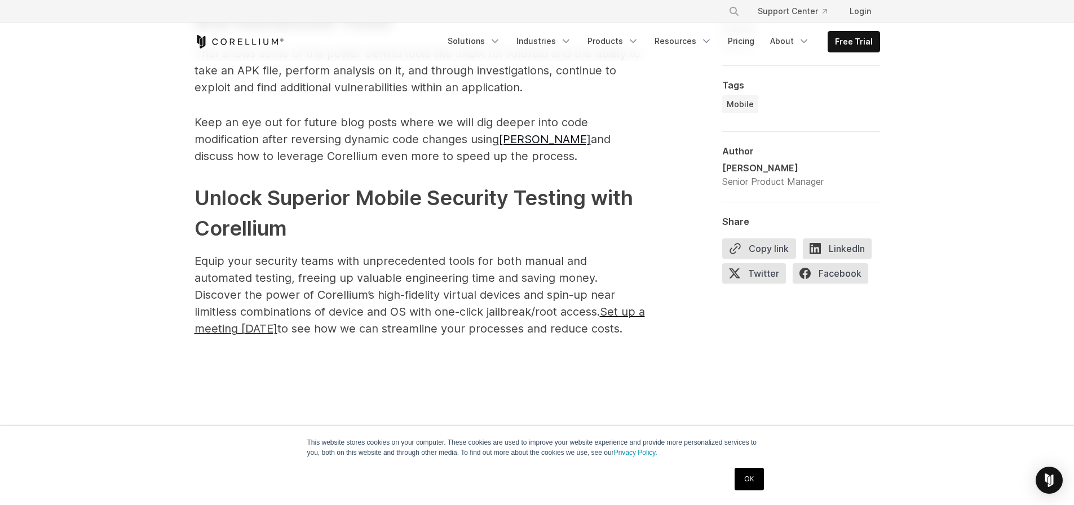
click at [397, 254] on span "Equip your security teams with unprecedented tools for both manual and automate…" at bounding box center [404, 286] width 420 height 64
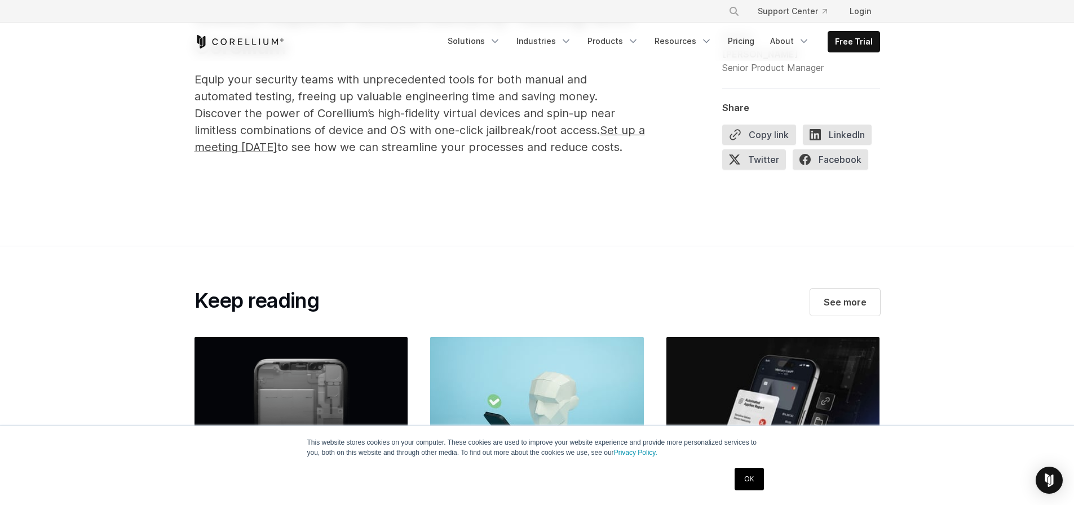
scroll to position [5952, 0]
